Goal: Obtain resource: Download file/media

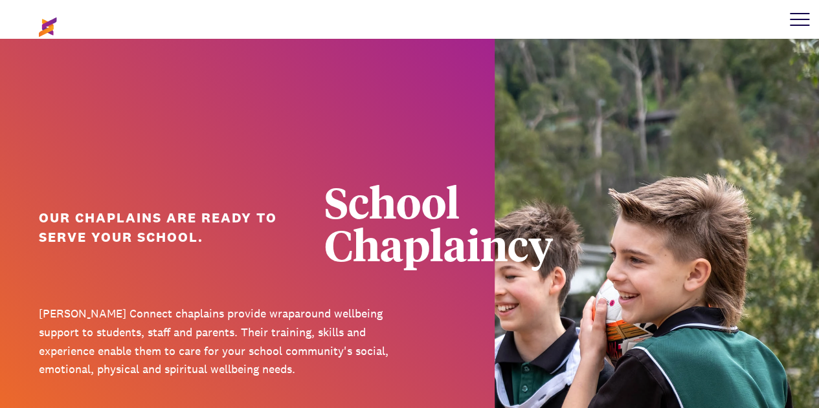
click at [799, 22] on div at bounding box center [799, 19] width 39 height 39
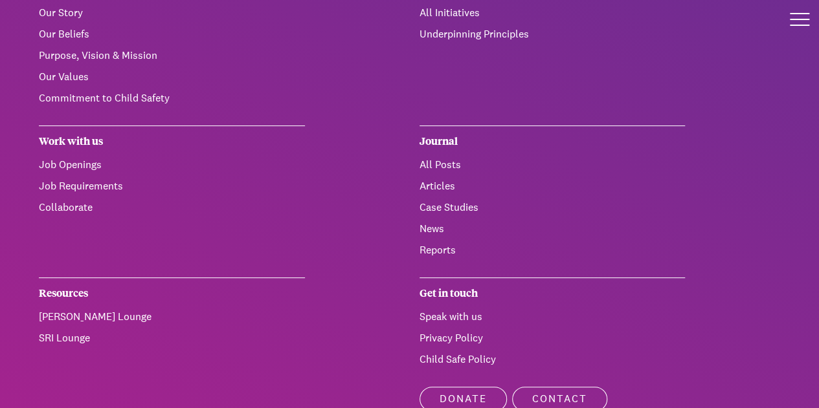
scroll to position [129, 0]
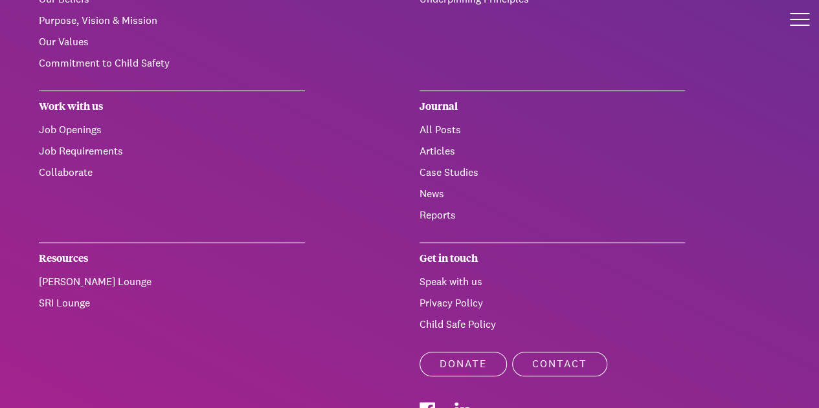
click at [426, 210] on link "Reports" at bounding box center [437, 215] width 36 height 14
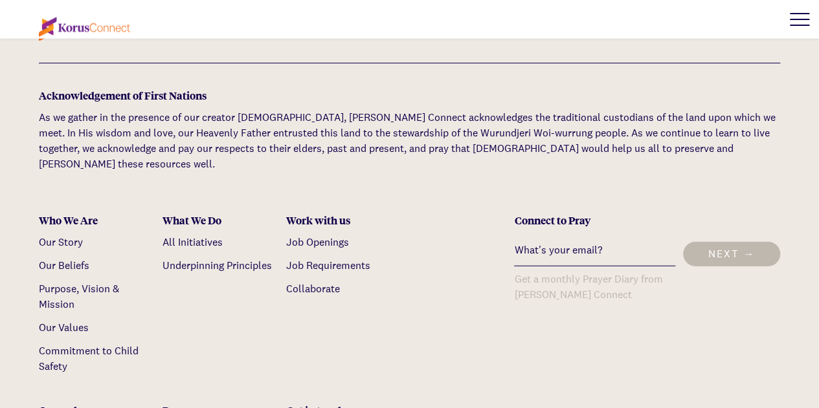
scroll to position [1488, 0]
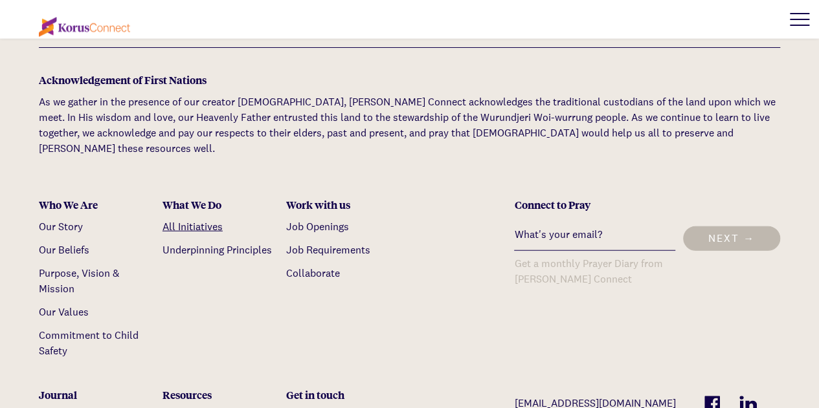
click at [210, 220] on link "All Initiatives" at bounding box center [192, 227] width 60 height 14
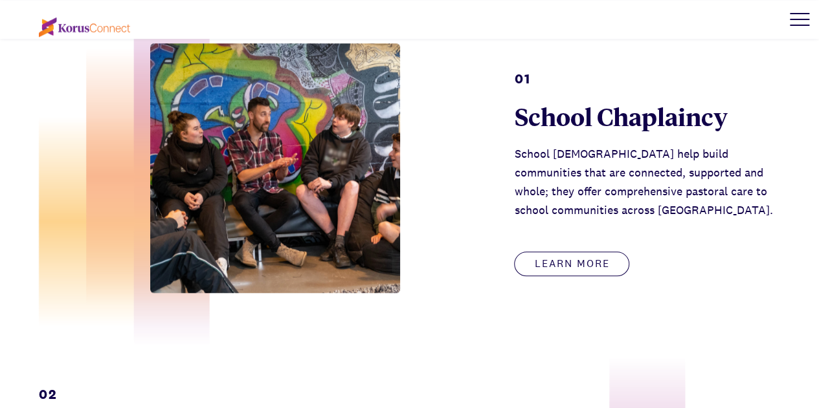
scroll to position [582, 0]
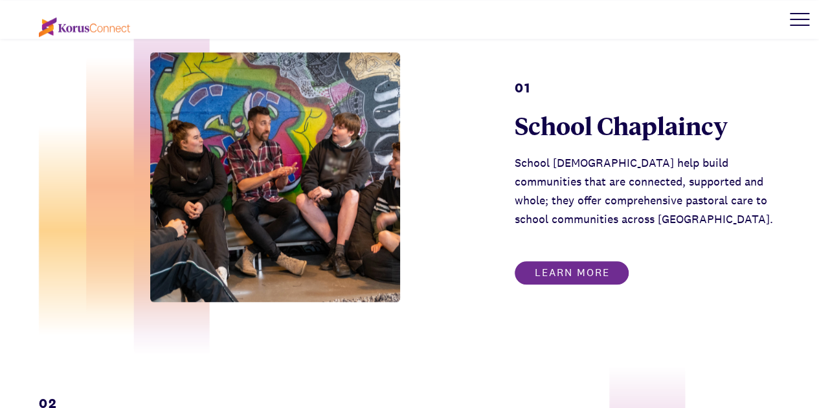
click at [580, 278] on link "Learn more" at bounding box center [571, 273] width 115 height 25
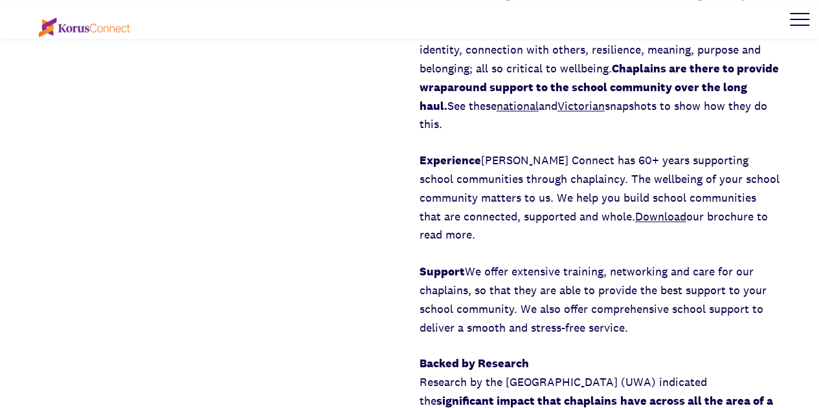
scroll to position [971, 0]
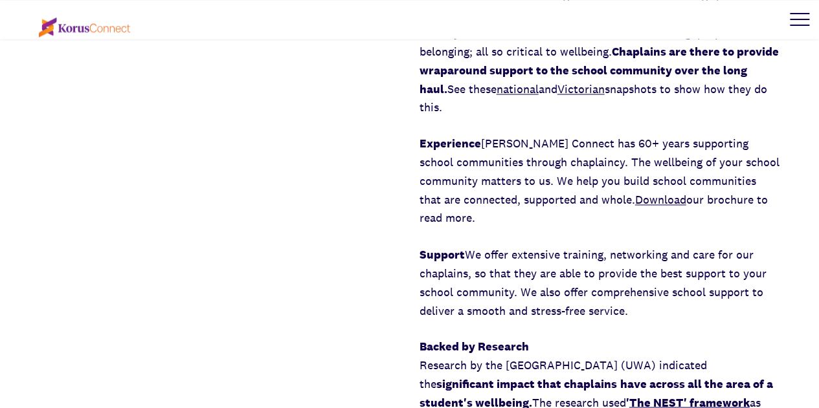
click at [674, 192] on link "Download" at bounding box center [660, 199] width 51 height 15
